Goal: Transaction & Acquisition: Book appointment/travel/reservation

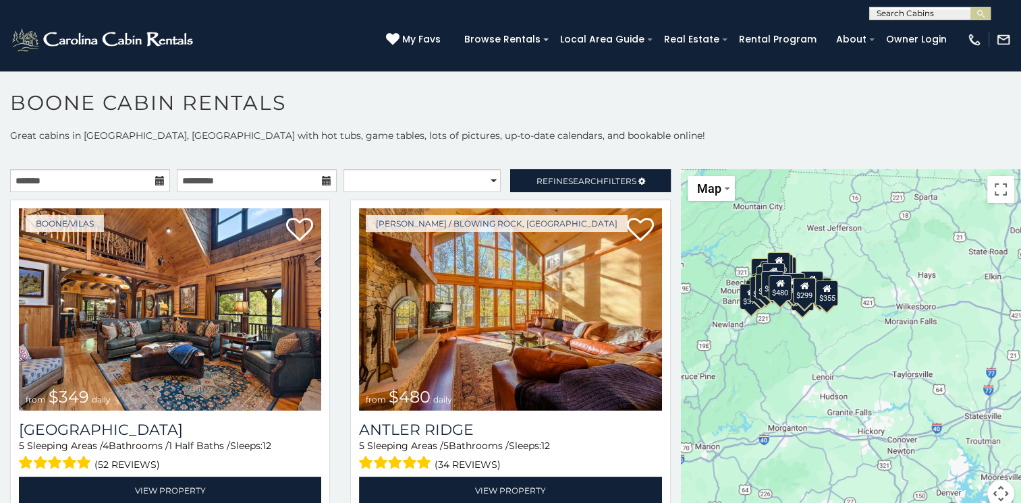
drag, startPoint x: 789, startPoint y: 362, endPoint x: 670, endPoint y: 312, distance: 129.7
click at [670, 169] on main "**********" at bounding box center [510, 169] width 1021 height 0
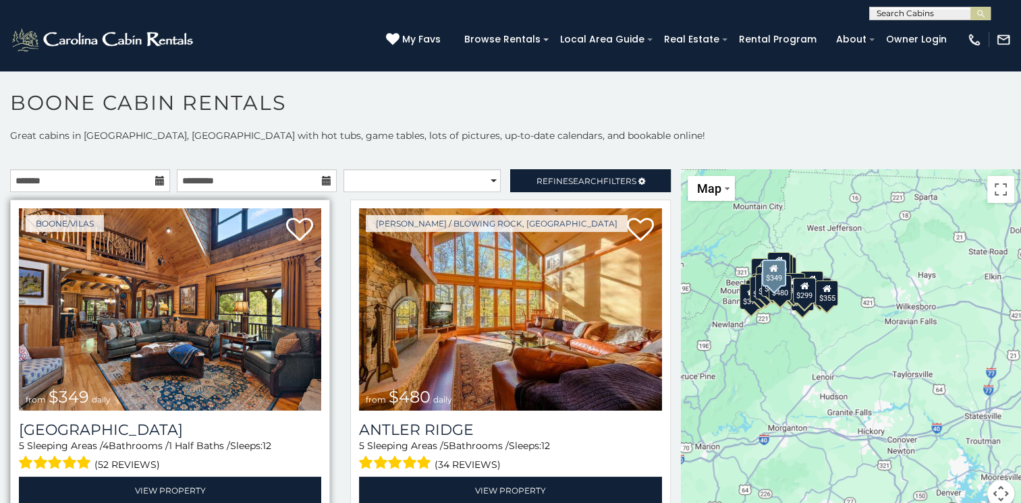
click at [226, 328] on img at bounding box center [170, 310] width 302 height 202
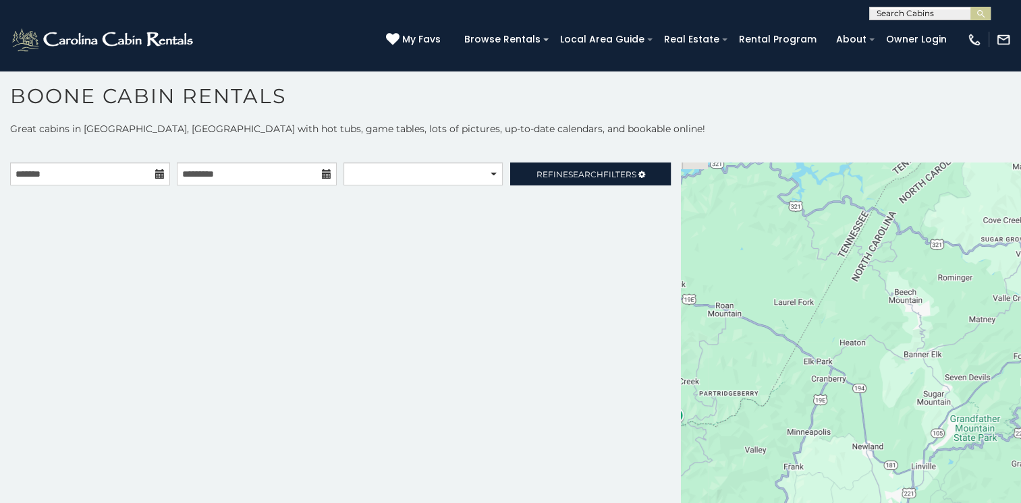
scroll to position [12, 0]
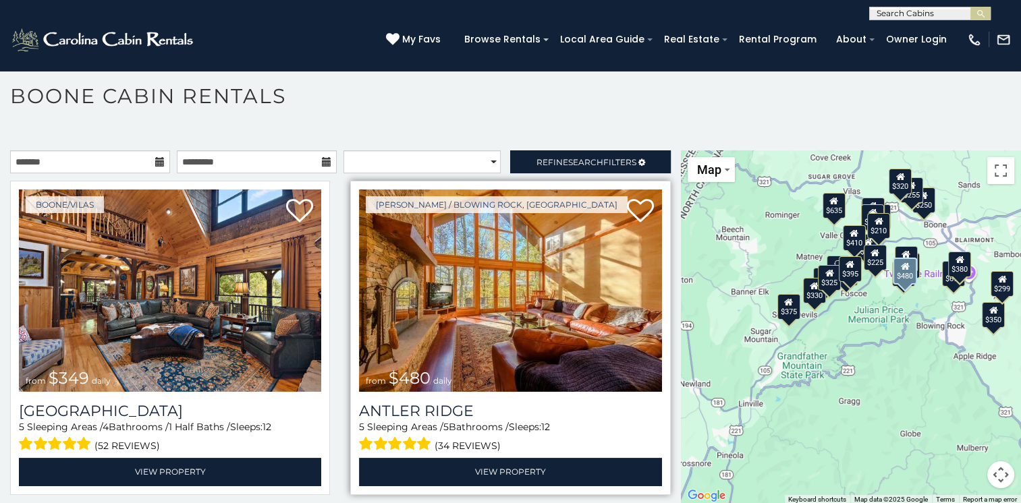
drag, startPoint x: 777, startPoint y: 368, endPoint x: 599, endPoint y: 321, distance: 183.7
click at [599, 151] on main "**********" at bounding box center [510, 151] width 1021 height 0
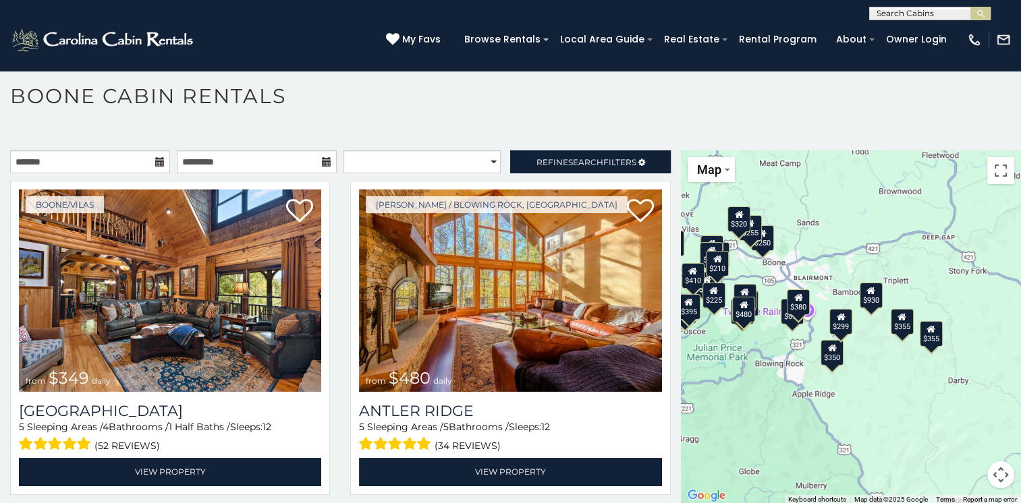
drag, startPoint x: 865, startPoint y: 368, endPoint x: 708, endPoint y: 404, distance: 161.3
click at [708, 404] on div "$349 $480 $315 $425 $565 $355 $635 $675 $930 $400 $451 $330 $400 $485 $460 $395…" at bounding box center [851, 328] width 340 height 354
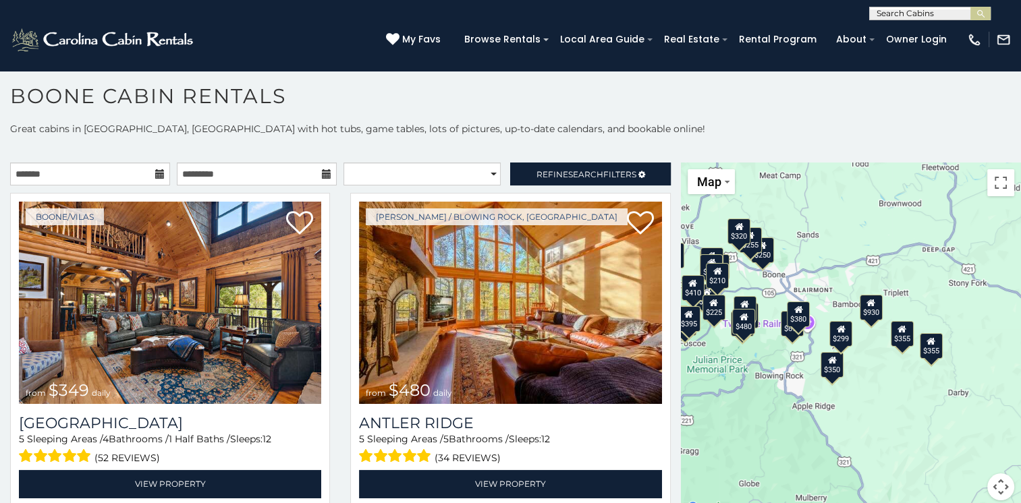
click at [792, 315] on div "$380" at bounding box center [798, 315] width 23 height 26
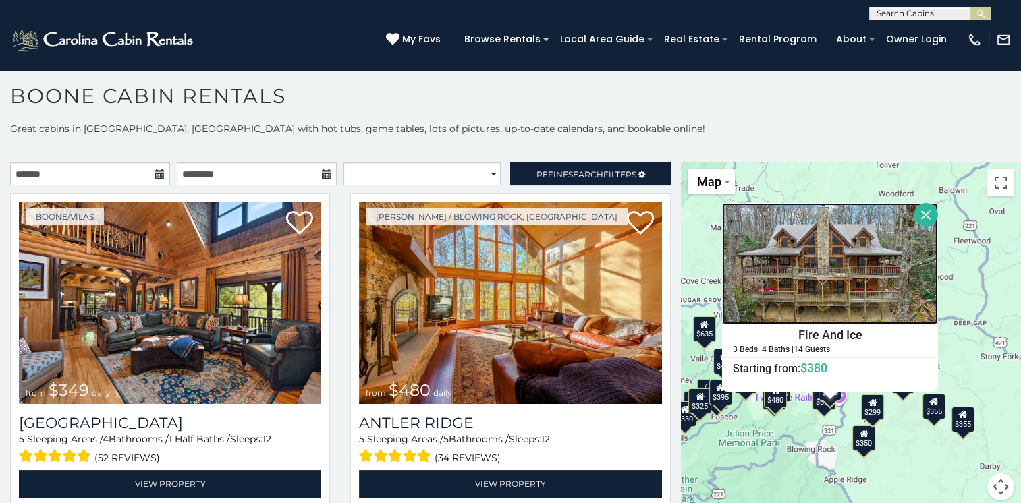
click at [856, 269] on img at bounding box center [830, 263] width 216 height 121
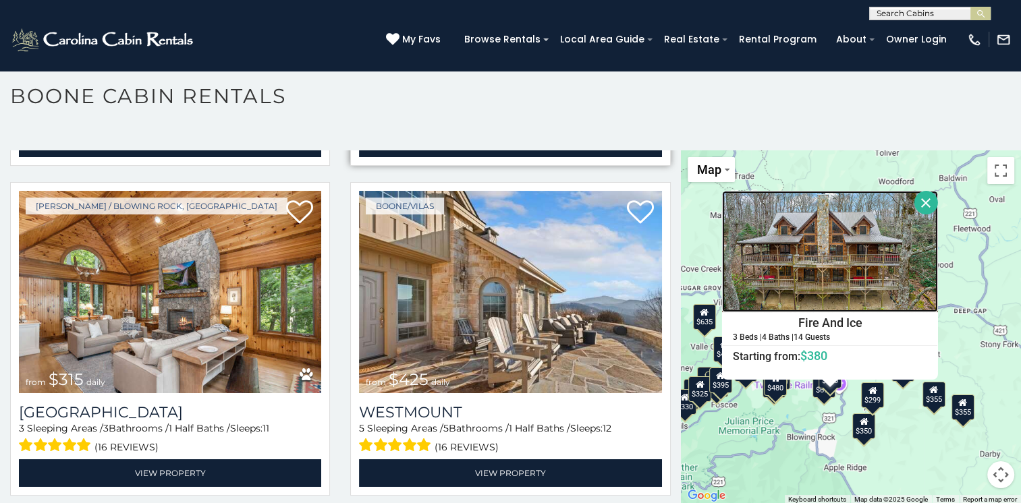
scroll to position [337, 0]
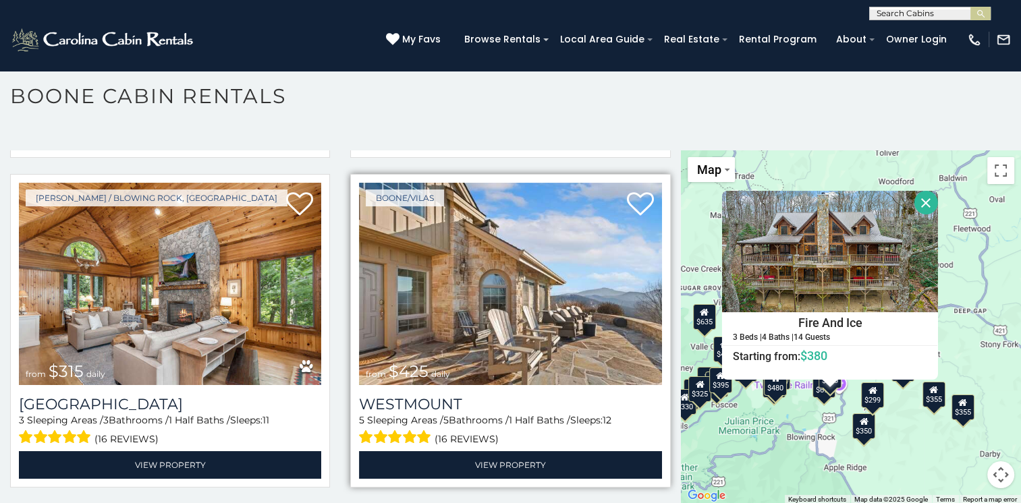
click at [445, 290] on img at bounding box center [510, 284] width 302 height 202
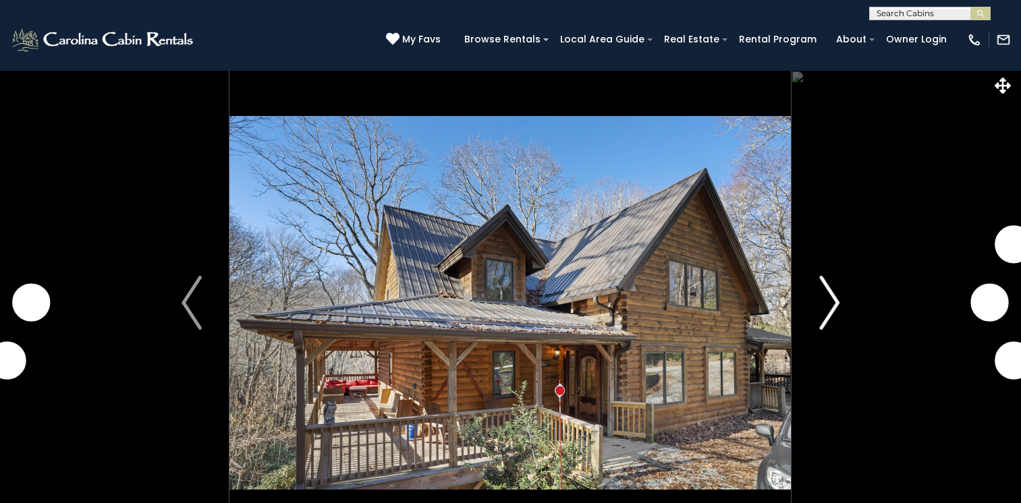
click at [836, 302] on img "Next" at bounding box center [829, 303] width 20 height 54
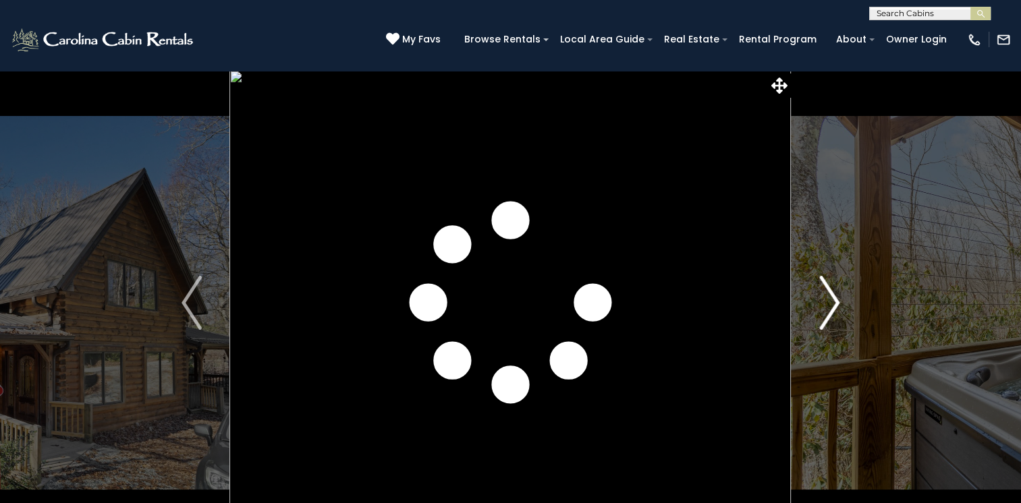
click at [836, 302] on img "Next" at bounding box center [829, 303] width 20 height 54
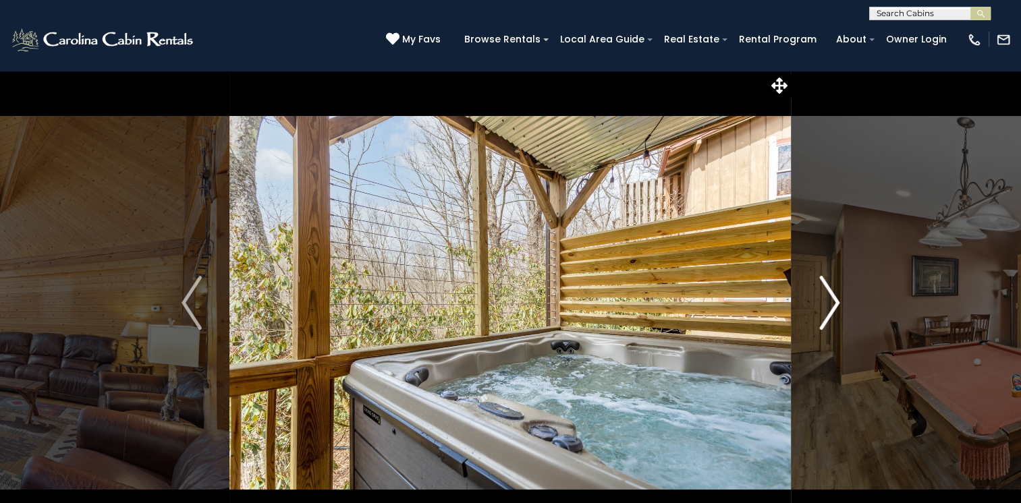
click at [836, 302] on img "Next" at bounding box center [829, 303] width 20 height 54
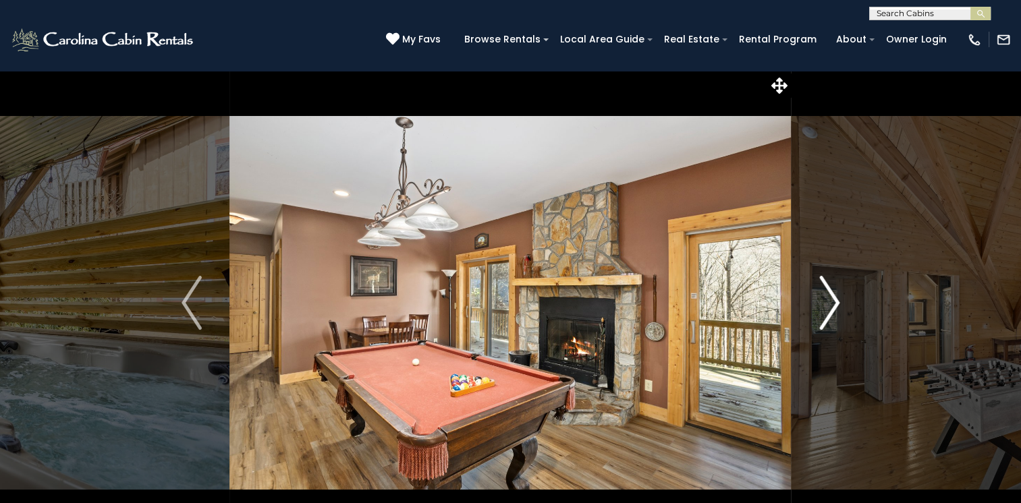
click at [836, 302] on img "Next" at bounding box center [829, 303] width 20 height 54
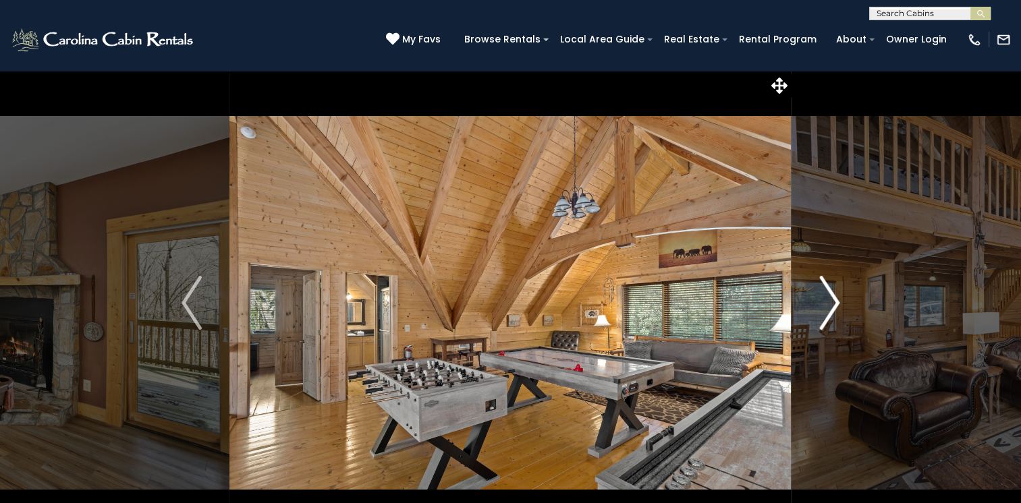
click at [836, 302] on img "Next" at bounding box center [829, 303] width 20 height 54
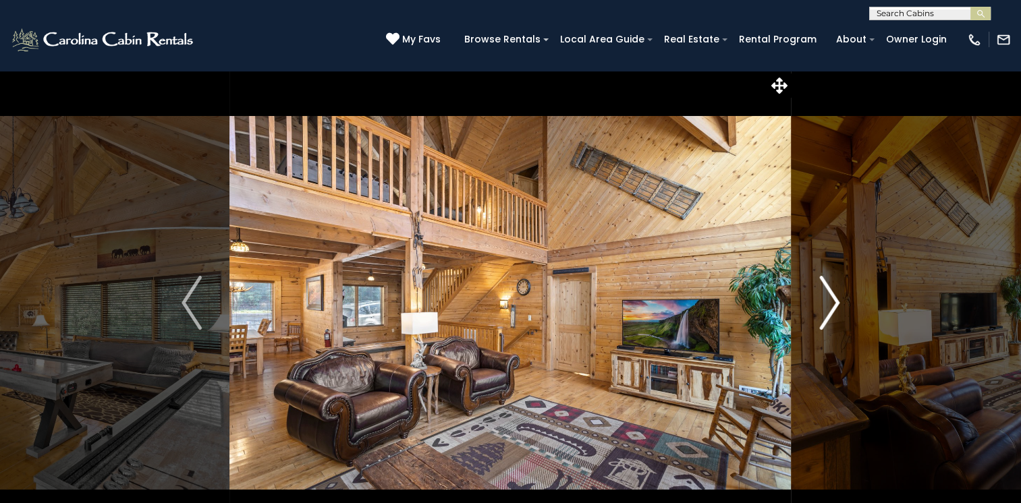
click at [836, 302] on img "Next" at bounding box center [829, 303] width 20 height 54
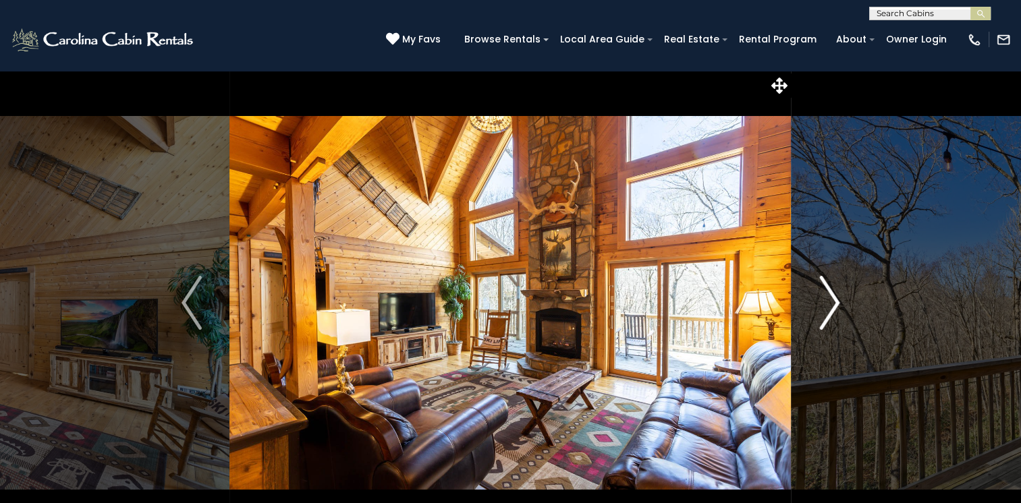
click at [836, 302] on img "Next" at bounding box center [829, 303] width 20 height 54
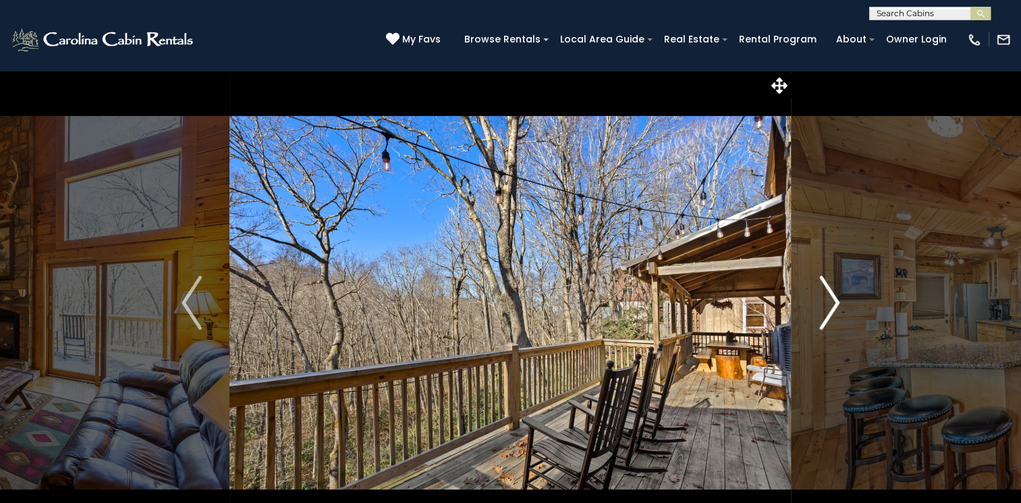
click at [836, 302] on img "Next" at bounding box center [829, 303] width 20 height 54
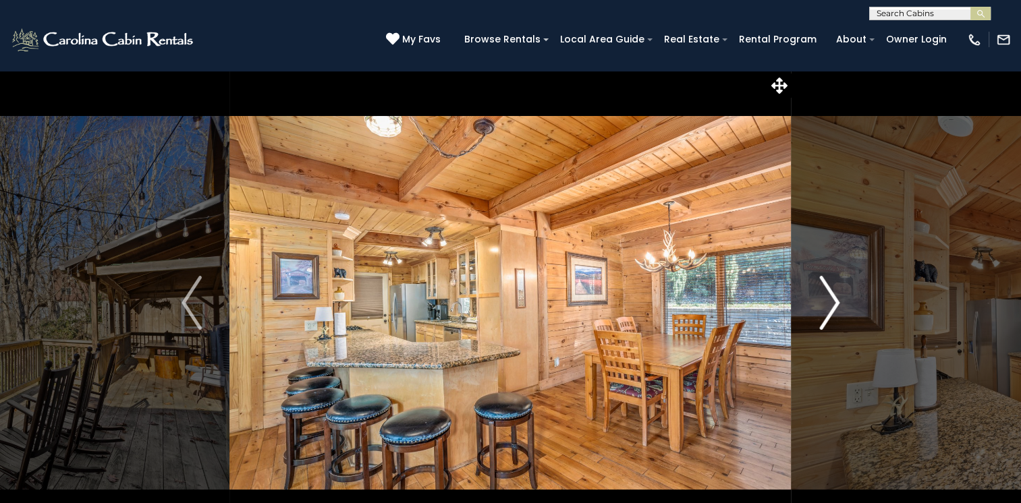
click at [836, 302] on img "Next" at bounding box center [829, 303] width 20 height 54
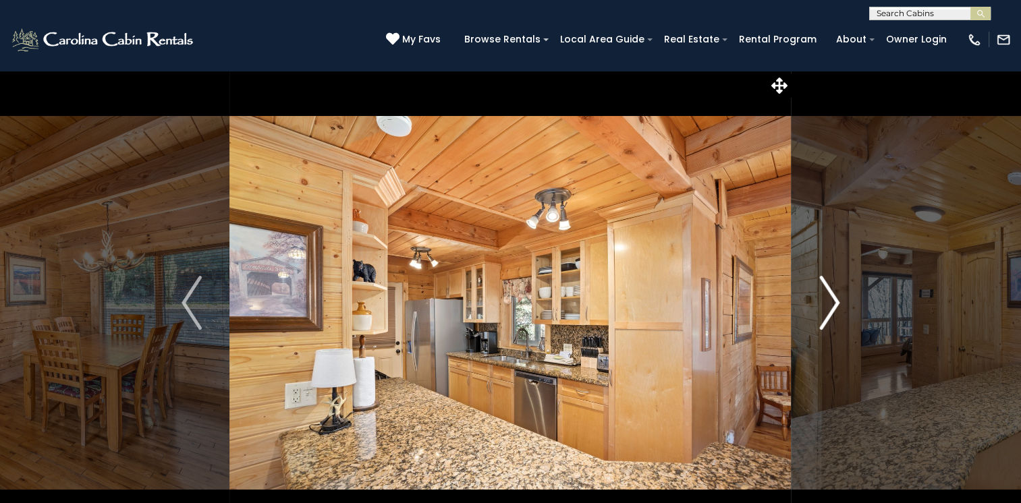
click at [836, 302] on img "Next" at bounding box center [829, 303] width 20 height 54
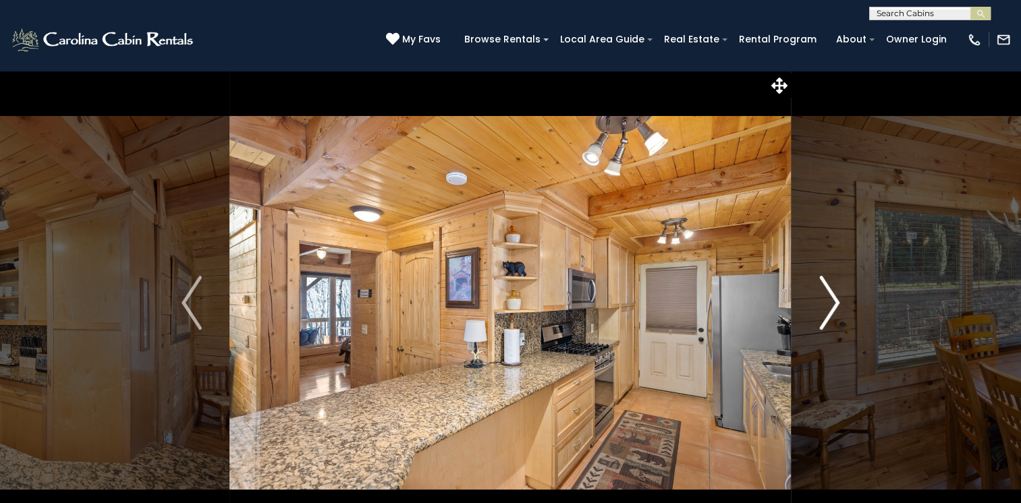
click at [836, 302] on img "Next" at bounding box center [829, 303] width 20 height 54
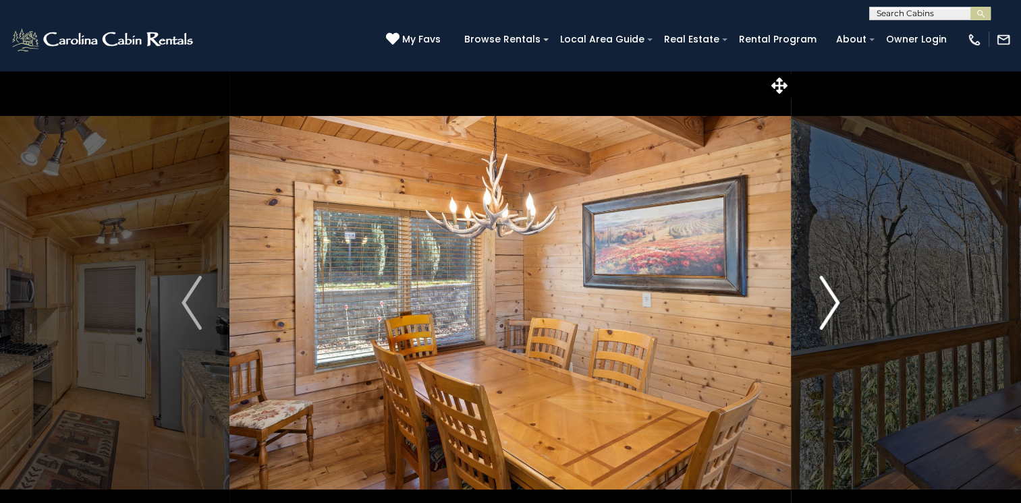
click at [836, 302] on img "Next" at bounding box center [829, 303] width 20 height 54
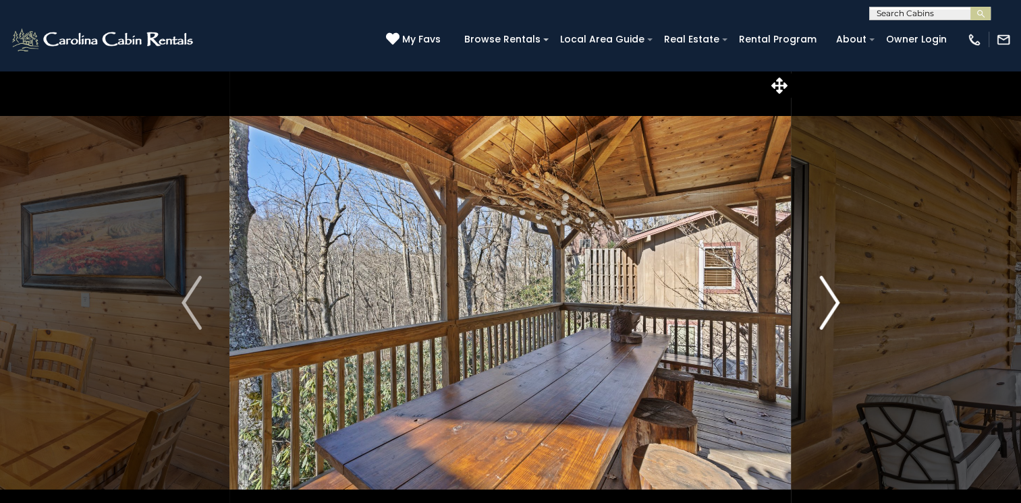
click at [836, 302] on img "Next" at bounding box center [829, 303] width 20 height 54
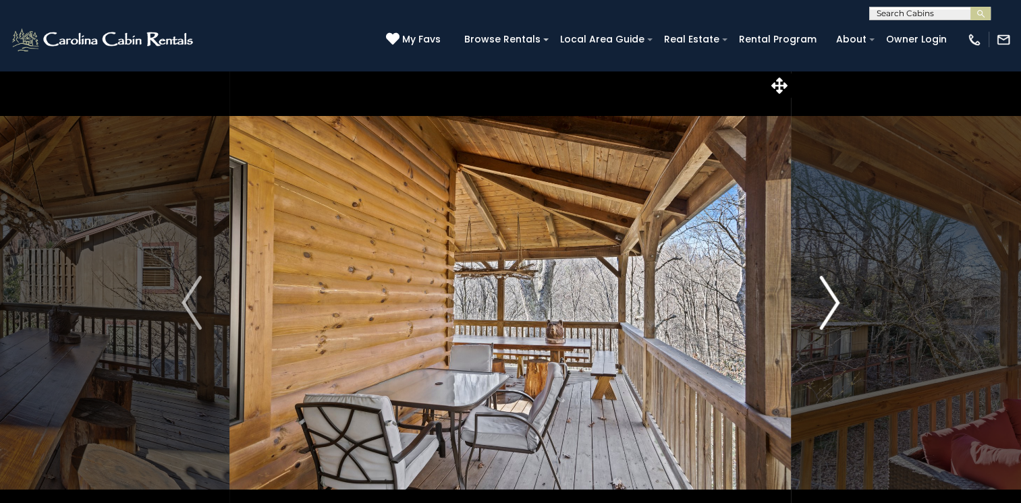
click at [836, 302] on img "Next" at bounding box center [829, 303] width 20 height 54
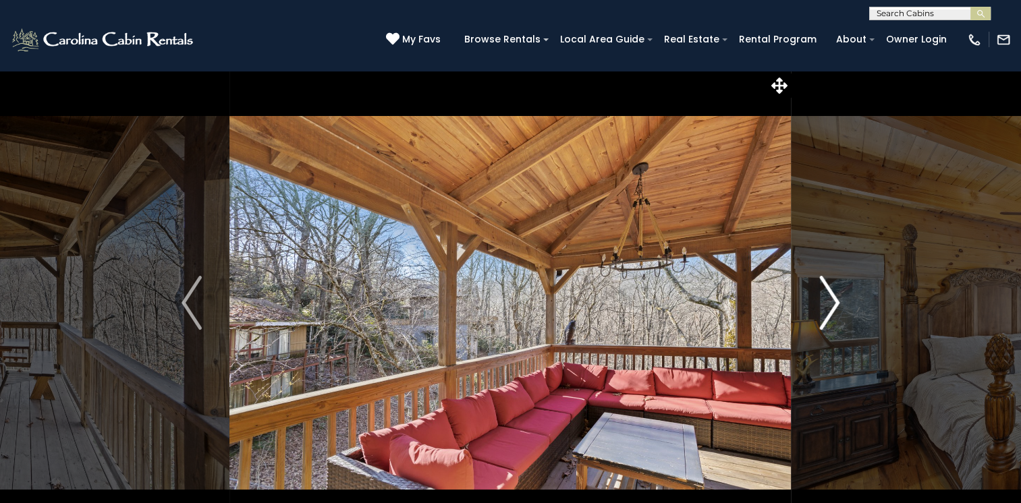
click at [836, 302] on img "Next" at bounding box center [829, 303] width 20 height 54
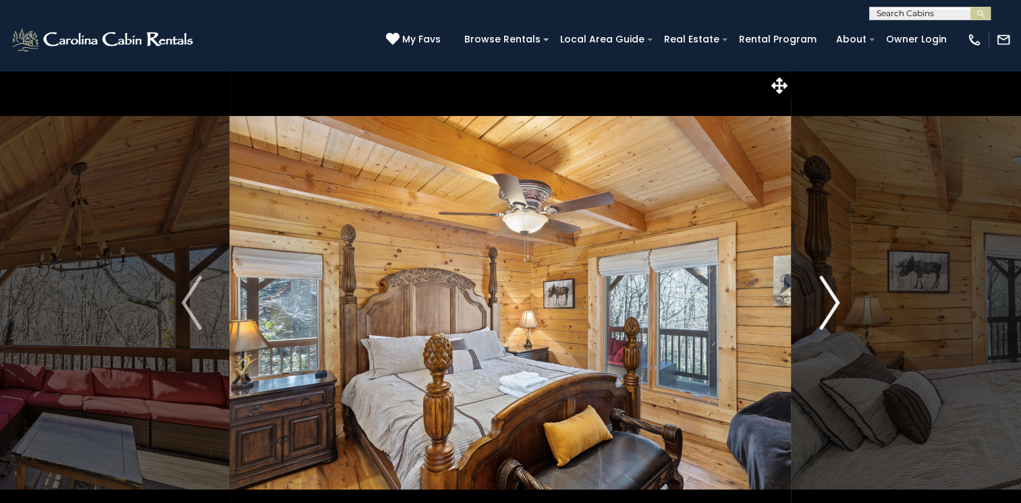
click at [836, 302] on img "Next" at bounding box center [829, 303] width 20 height 54
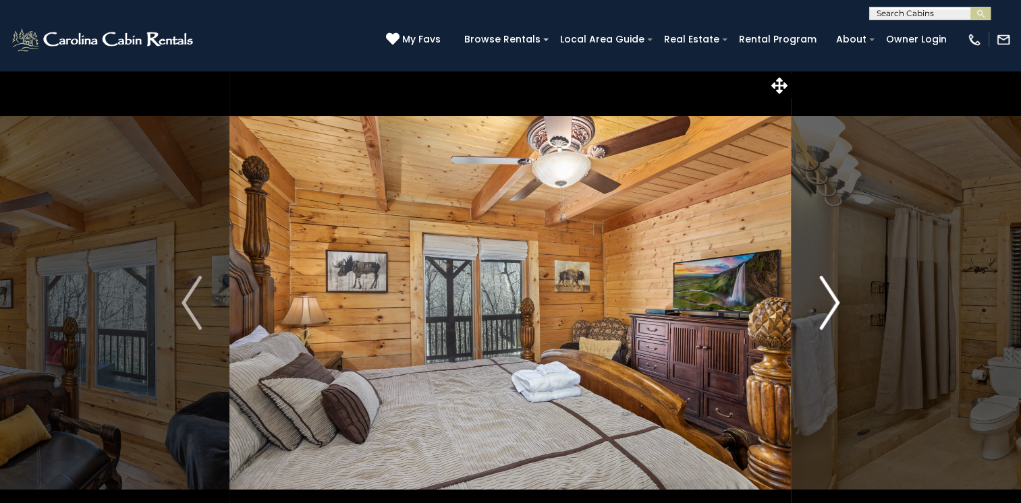
click at [836, 302] on img "Next" at bounding box center [829, 303] width 20 height 54
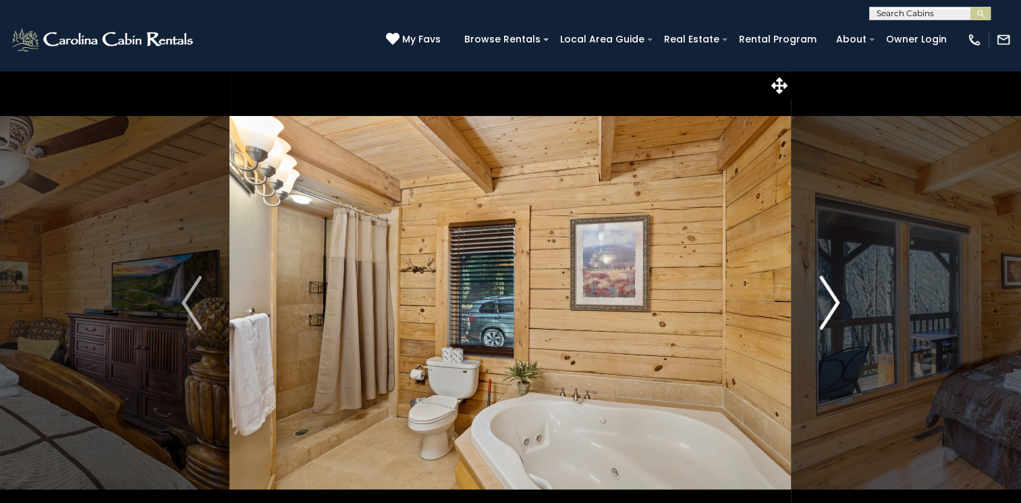
click at [836, 302] on img "Next" at bounding box center [829, 303] width 20 height 54
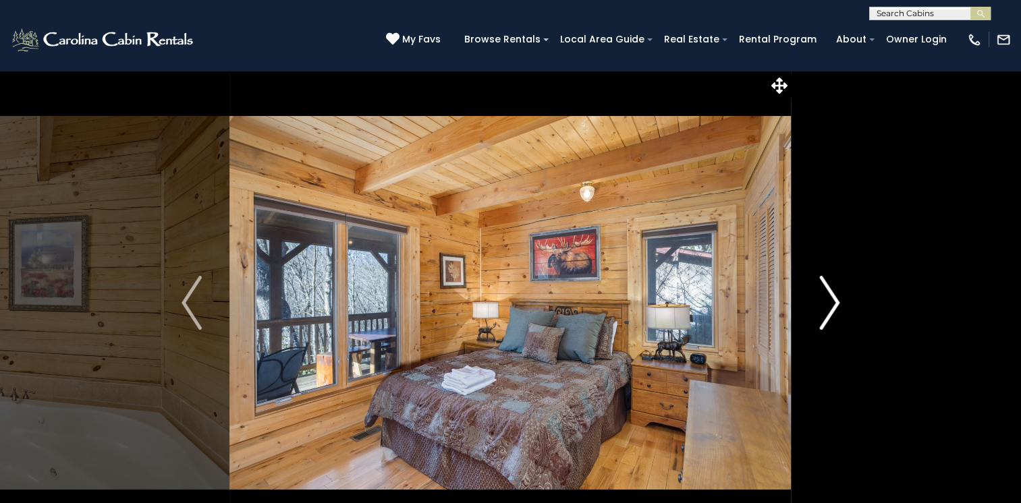
click at [836, 302] on img "Next" at bounding box center [829, 303] width 20 height 54
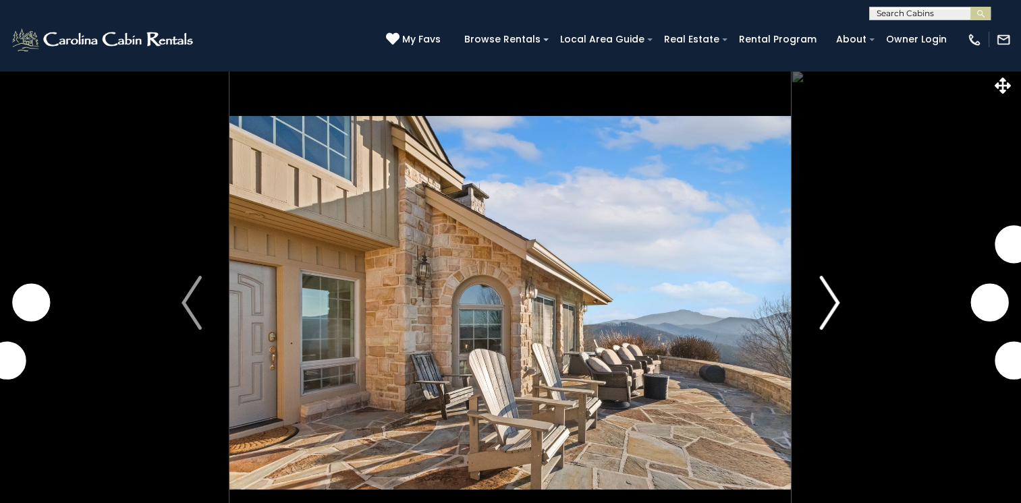
click at [840, 310] on button "Next" at bounding box center [830, 303] width 76 height 466
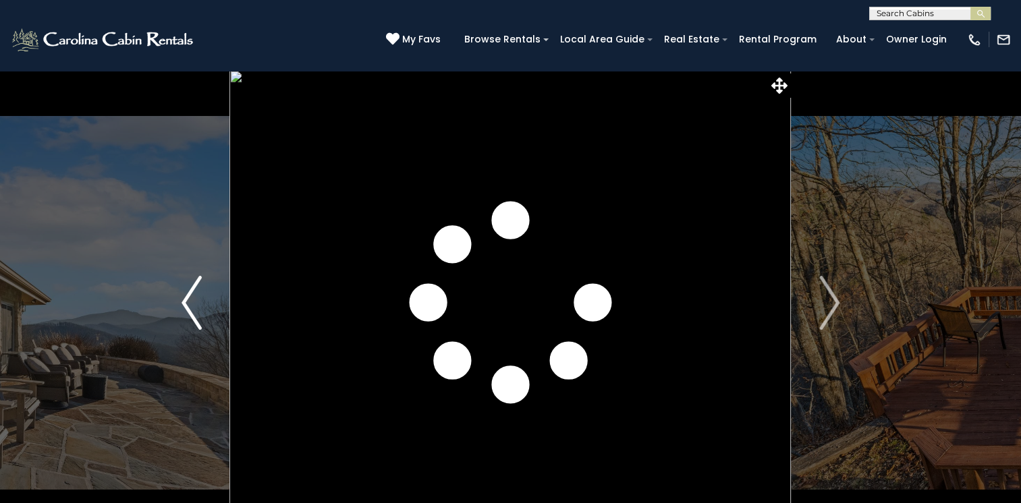
click at [184, 305] on img "Previous" at bounding box center [192, 303] width 20 height 54
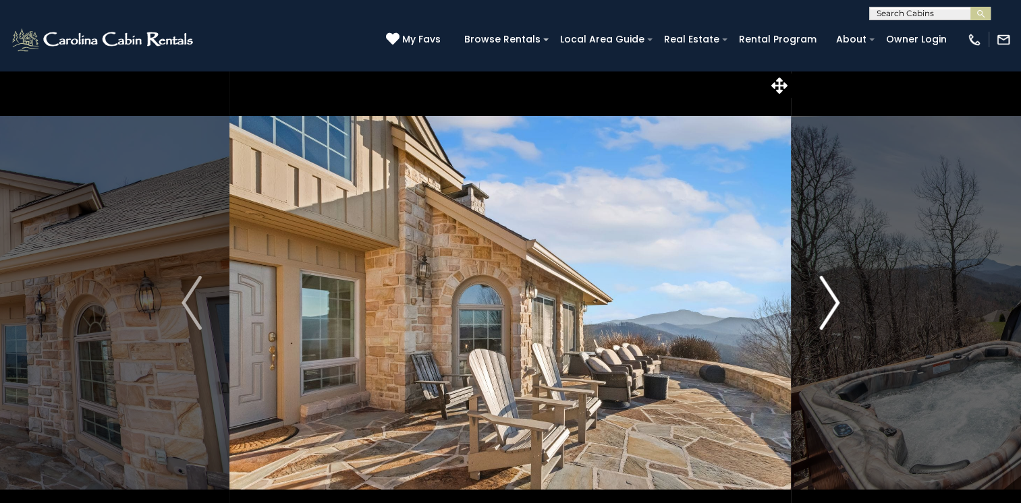
click at [832, 298] on img "Next" at bounding box center [829, 303] width 20 height 54
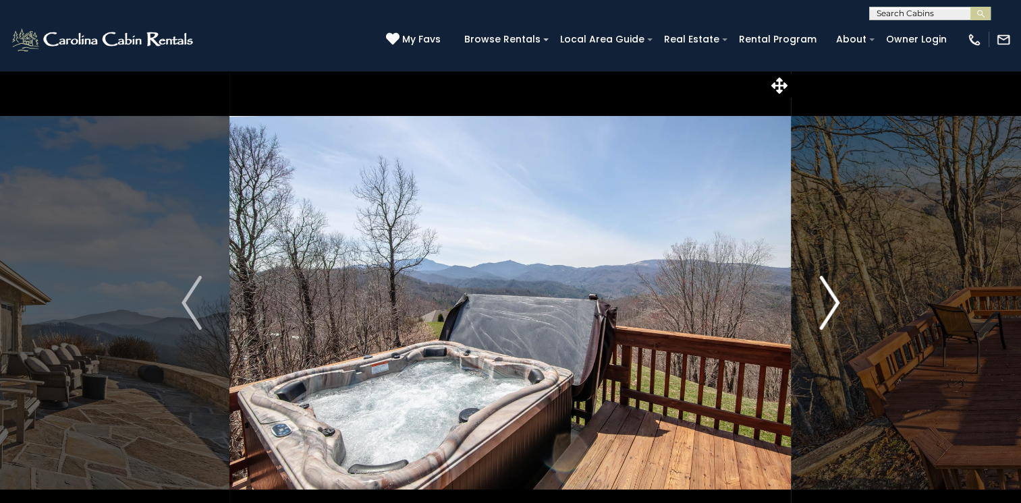
click at [832, 298] on img "Next" at bounding box center [829, 303] width 20 height 54
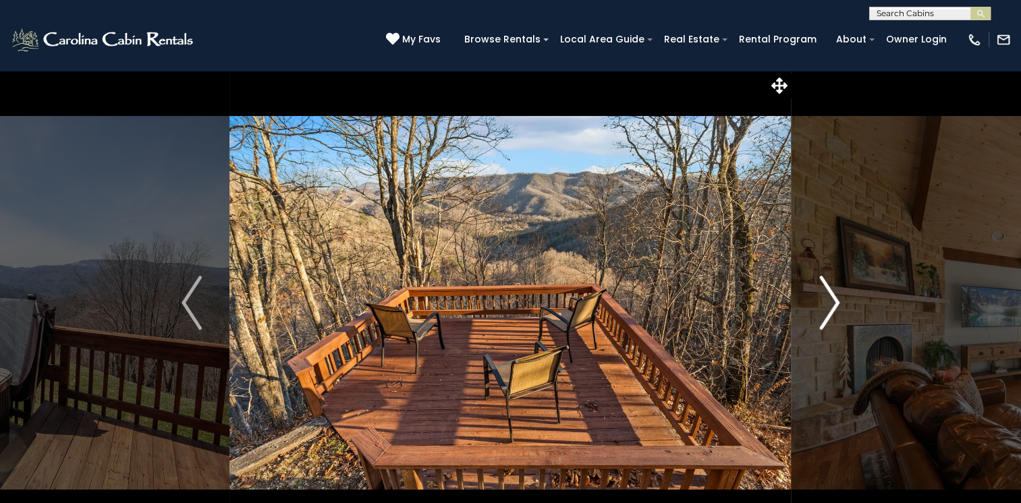
click at [832, 298] on img "Next" at bounding box center [829, 303] width 20 height 54
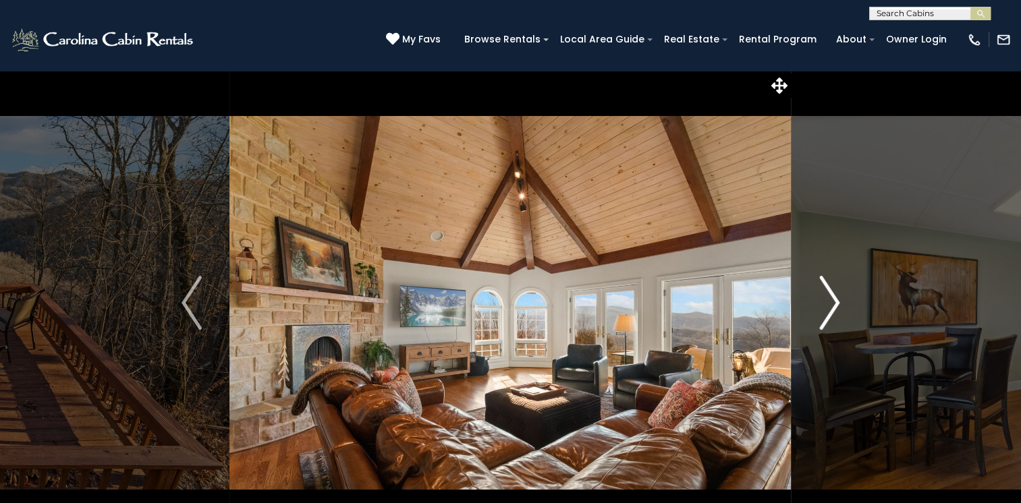
click at [832, 298] on img "Next" at bounding box center [829, 303] width 20 height 54
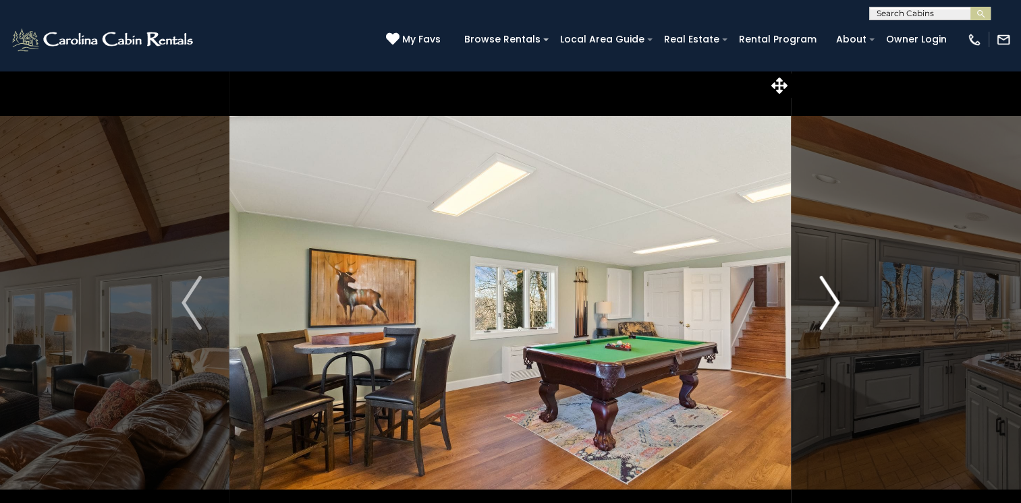
click at [832, 298] on img "Next" at bounding box center [829, 303] width 20 height 54
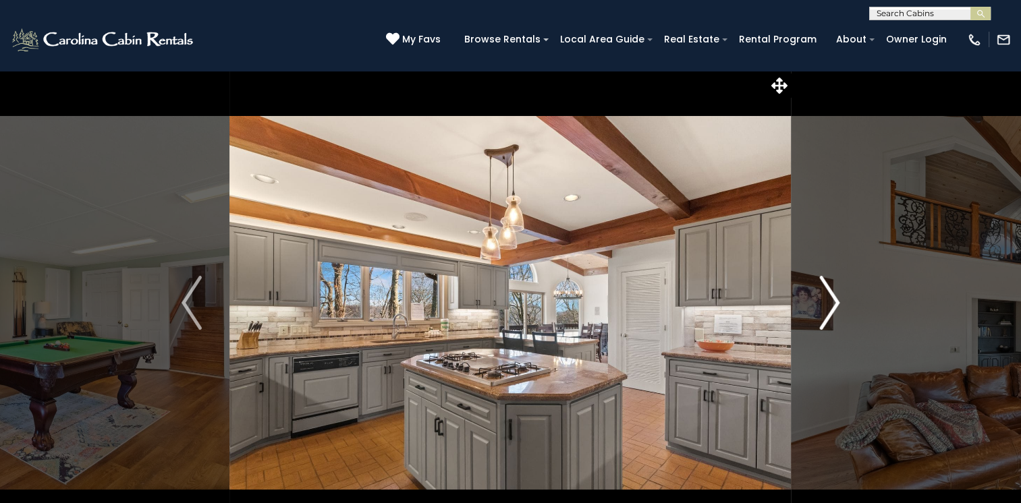
click at [832, 298] on img "Next" at bounding box center [829, 303] width 20 height 54
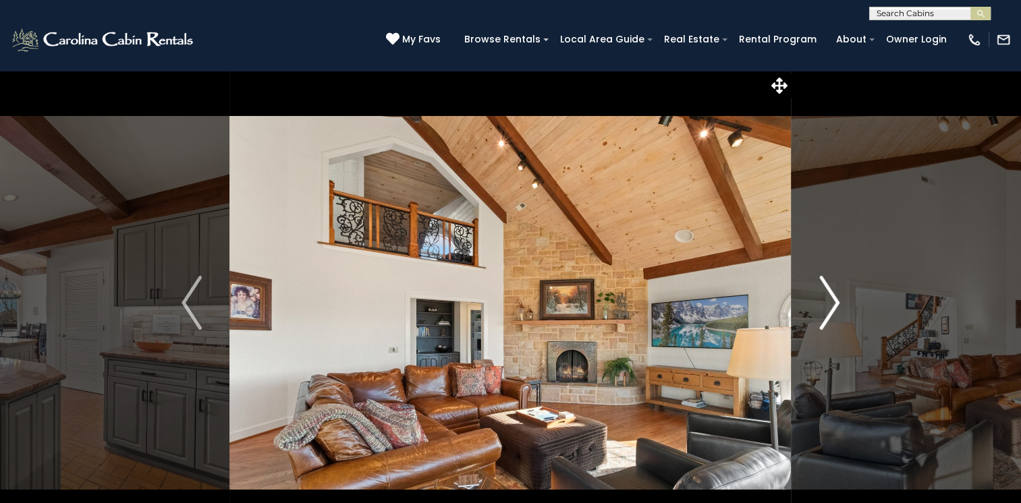
click at [832, 298] on img "Next" at bounding box center [829, 303] width 20 height 54
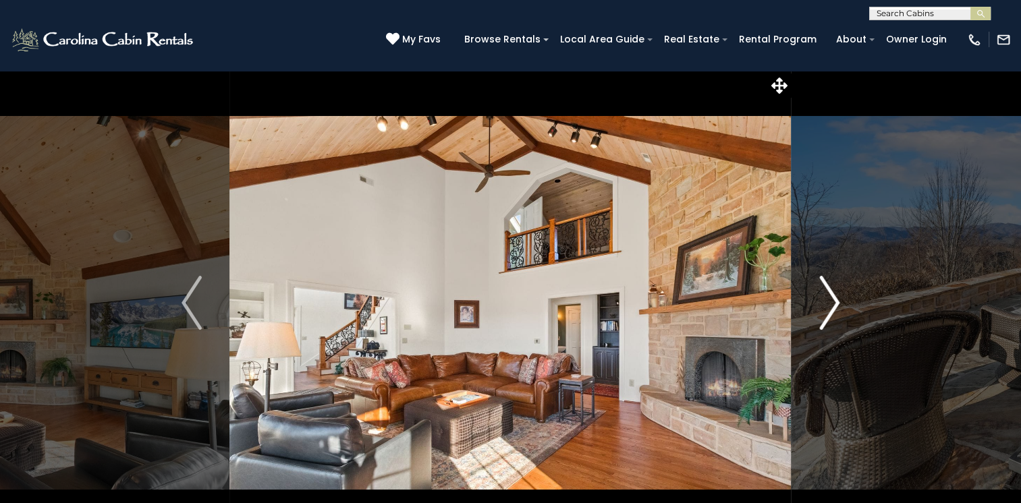
click at [832, 298] on img "Next" at bounding box center [829, 303] width 20 height 54
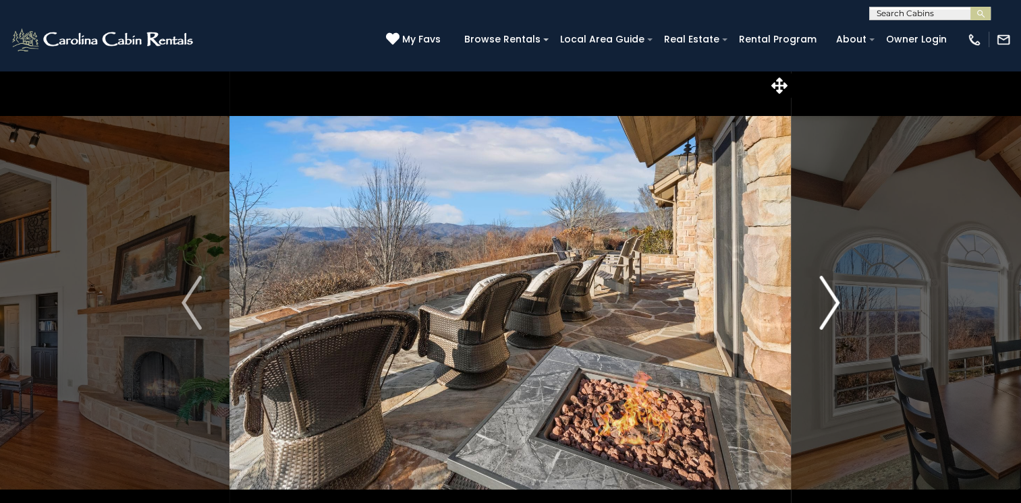
click at [832, 298] on img "Next" at bounding box center [829, 303] width 20 height 54
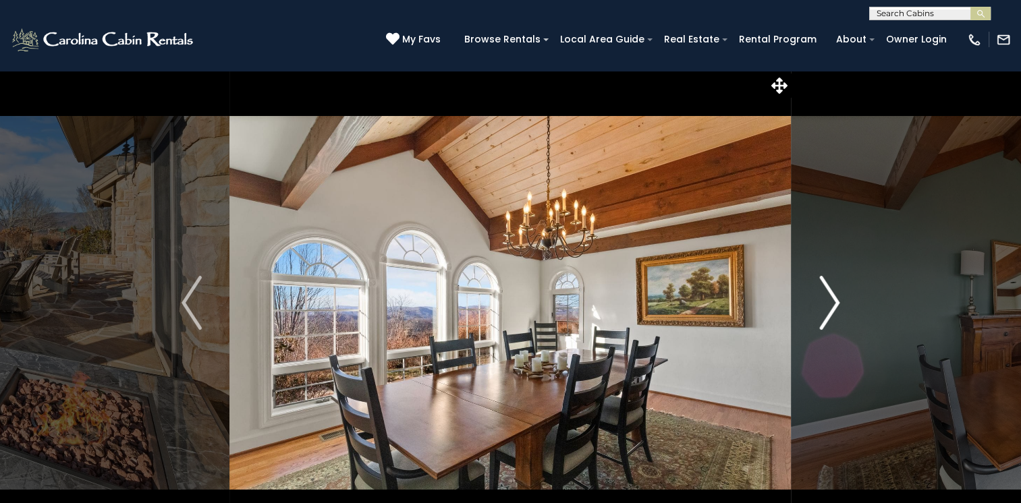
click at [832, 298] on img "Next" at bounding box center [829, 303] width 20 height 54
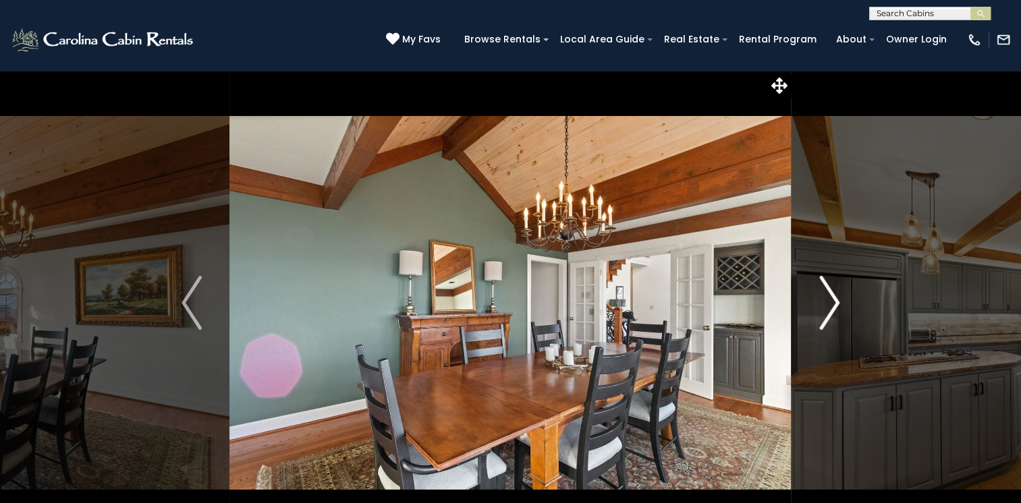
click at [832, 298] on img "Next" at bounding box center [829, 303] width 20 height 54
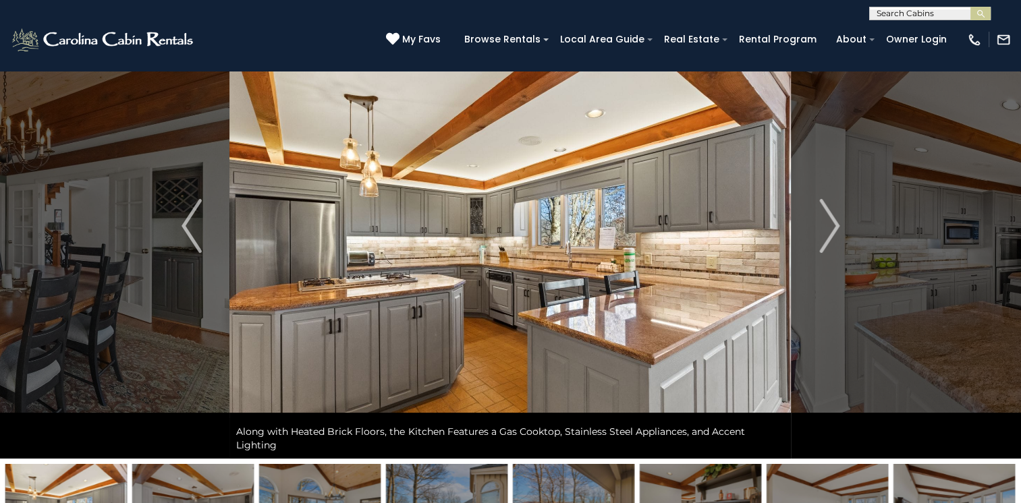
scroll to position [67, 0]
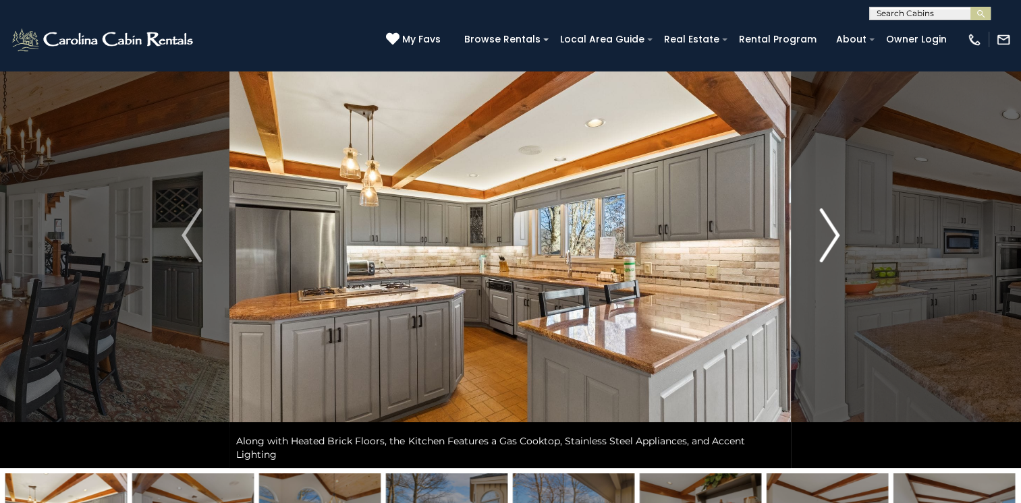
click at [840, 231] on img "Next" at bounding box center [829, 236] width 20 height 54
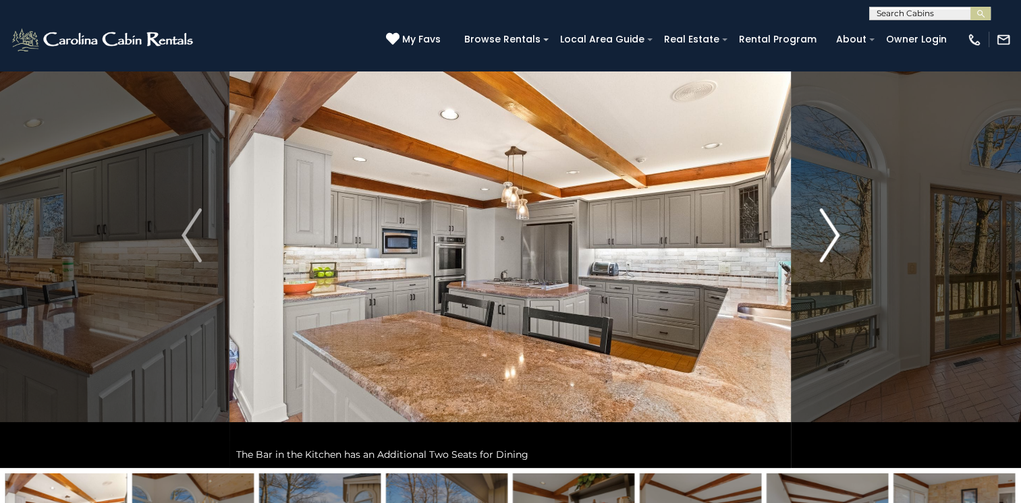
click at [840, 231] on img "Next" at bounding box center [829, 236] width 20 height 54
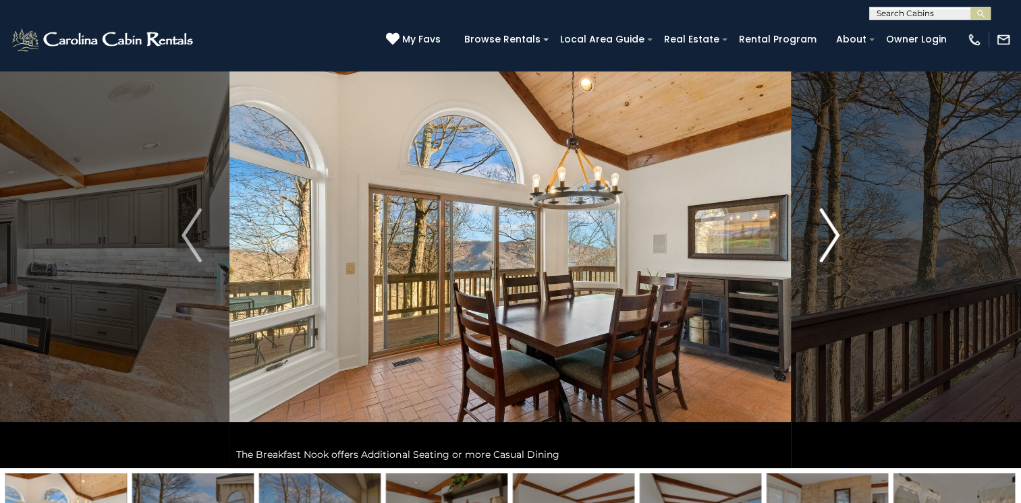
click at [840, 231] on img "Next" at bounding box center [829, 236] width 20 height 54
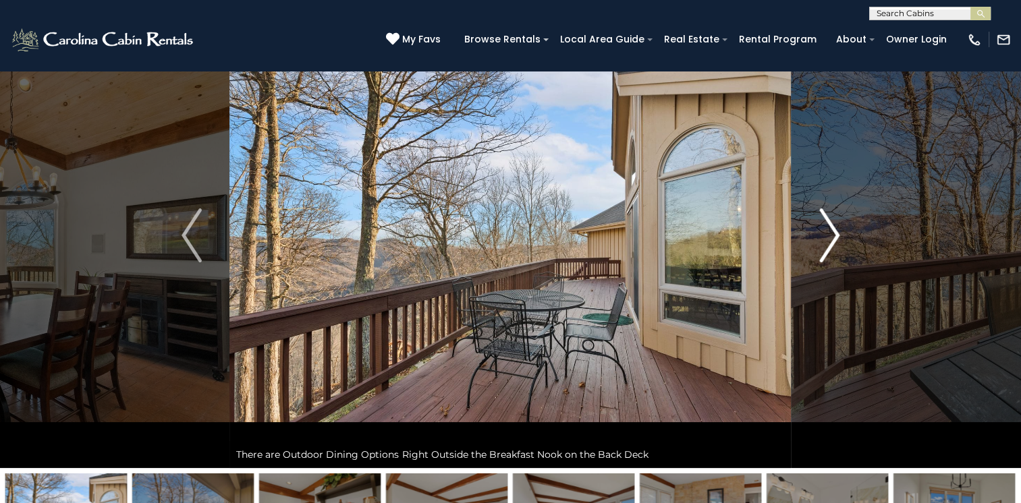
click at [840, 231] on img "Next" at bounding box center [829, 236] width 20 height 54
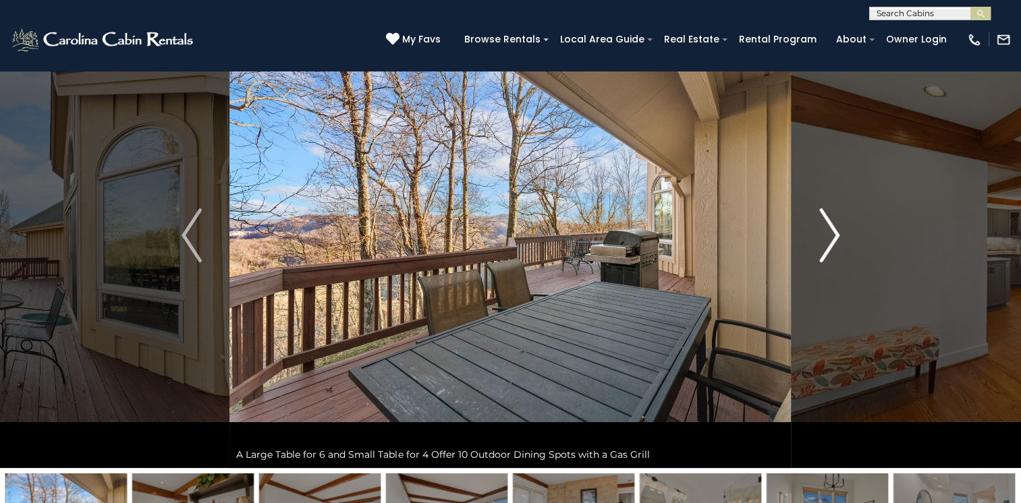
click at [840, 231] on img "Next" at bounding box center [829, 236] width 20 height 54
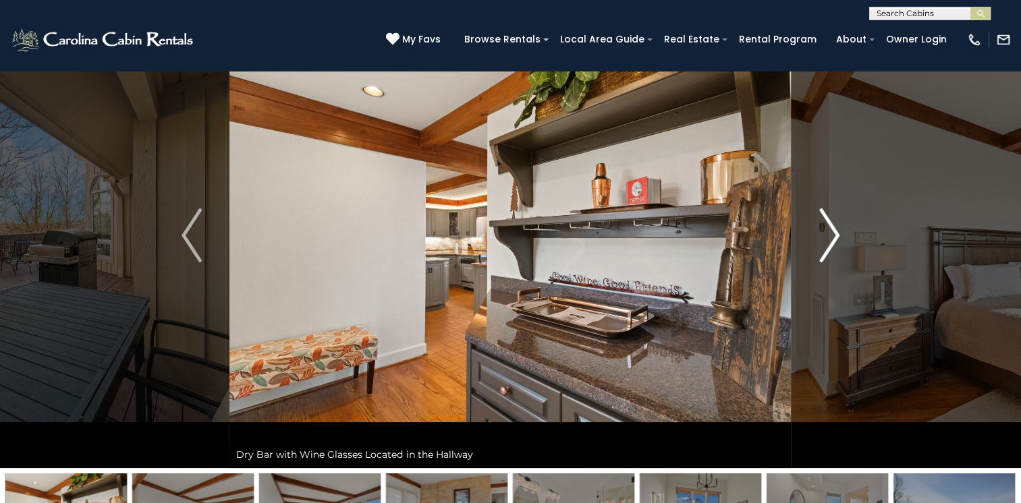
click at [840, 231] on img "Next" at bounding box center [829, 236] width 20 height 54
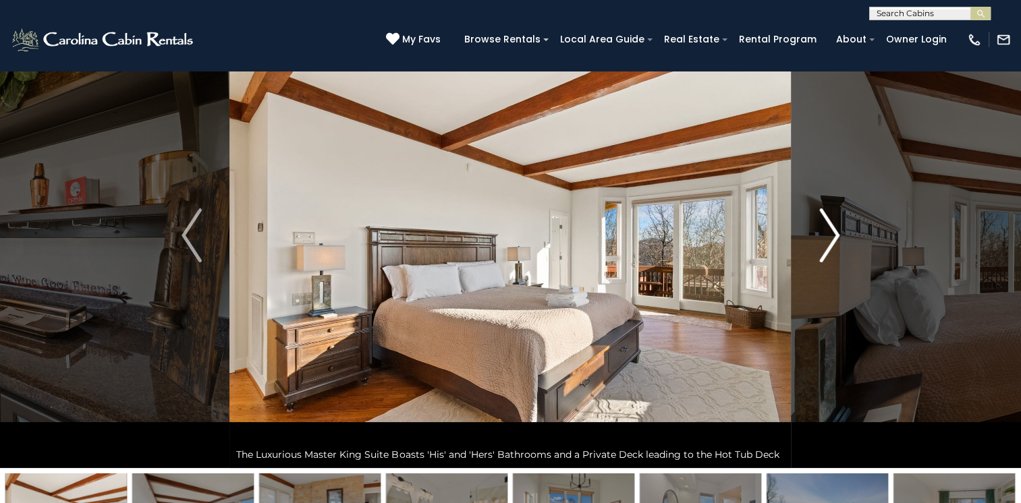
click at [840, 231] on img "Next" at bounding box center [829, 236] width 20 height 54
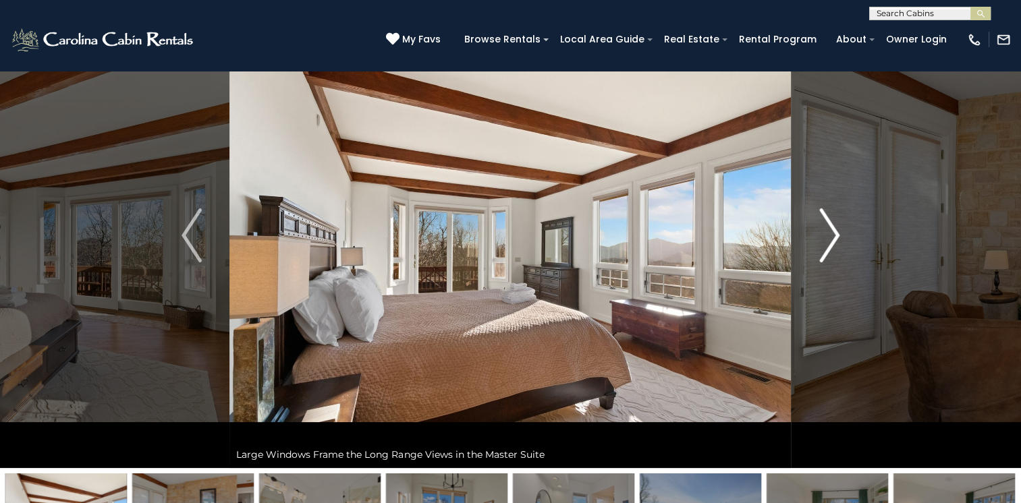
click at [840, 231] on img "Next" at bounding box center [829, 236] width 20 height 54
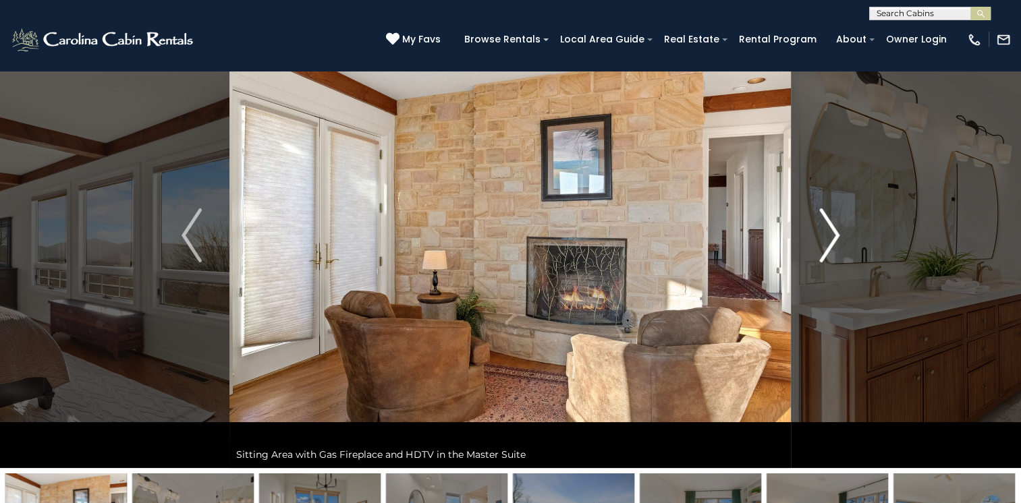
click at [840, 231] on img "Next" at bounding box center [829, 236] width 20 height 54
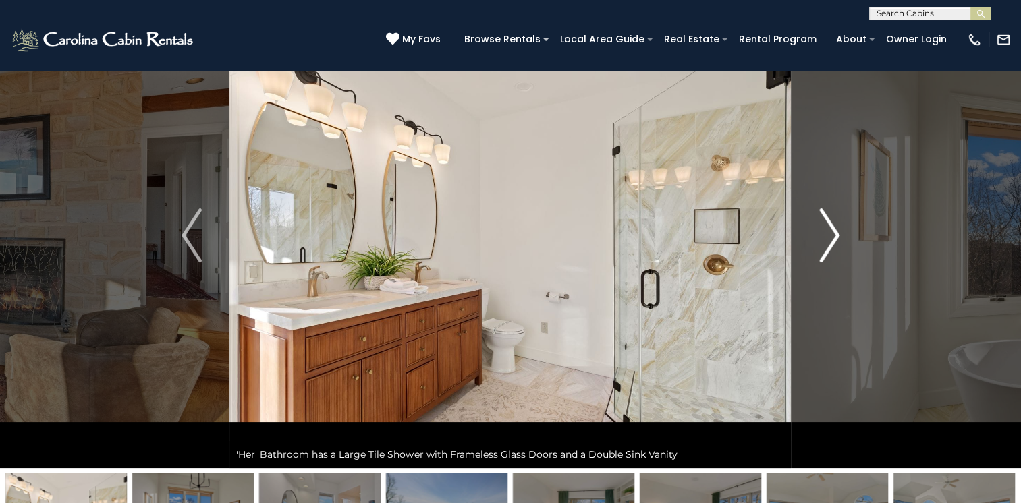
click at [840, 231] on img "Next" at bounding box center [829, 236] width 20 height 54
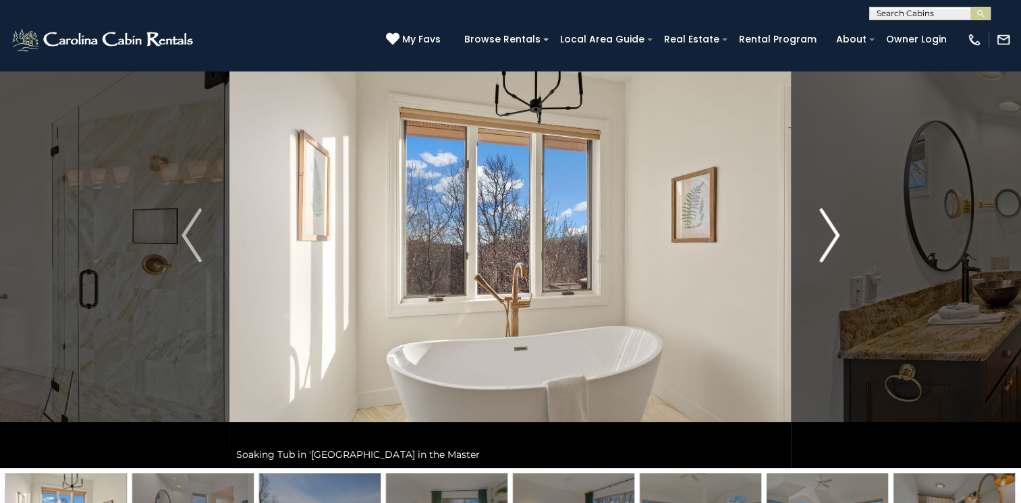
click at [840, 231] on img "Next" at bounding box center [829, 236] width 20 height 54
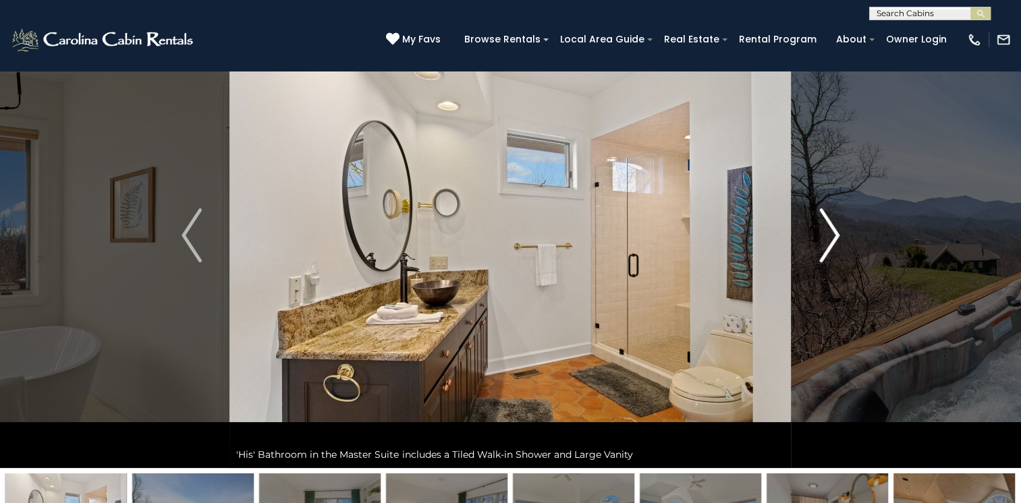
click at [840, 231] on img "Next" at bounding box center [829, 236] width 20 height 54
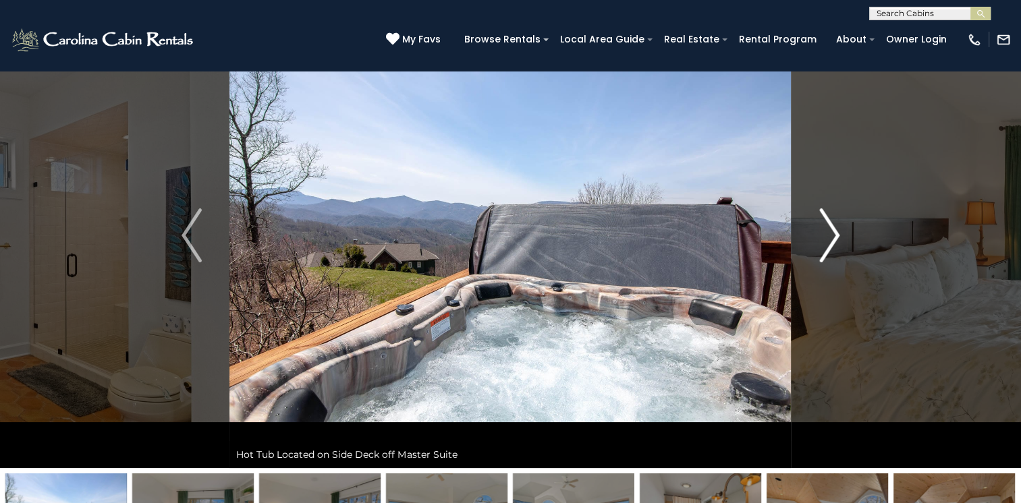
click at [840, 231] on img "Next" at bounding box center [829, 236] width 20 height 54
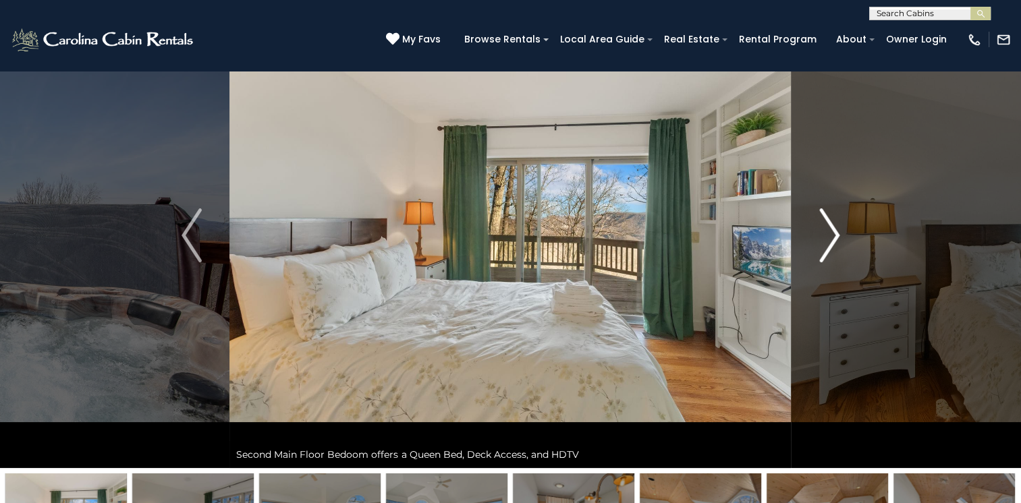
click at [840, 231] on img "Next" at bounding box center [829, 236] width 20 height 54
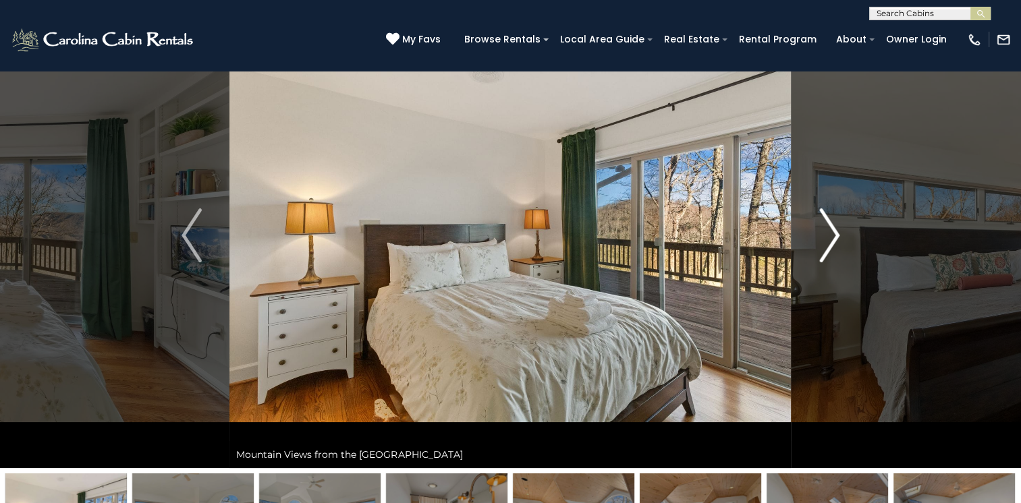
click at [840, 231] on img "Next" at bounding box center [829, 236] width 20 height 54
